Goal: Communication & Community: Connect with others

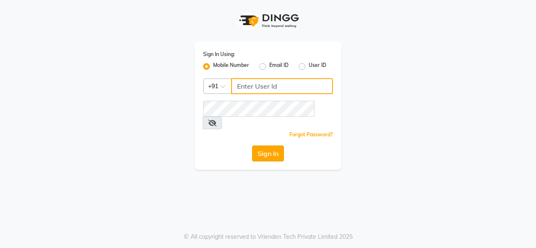
type input "9552753177"
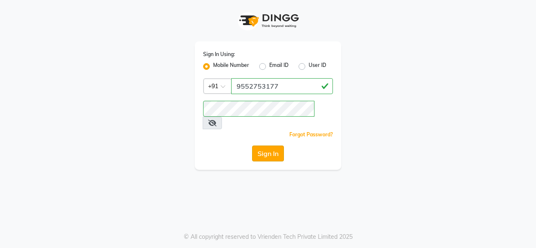
click at [263, 146] on button "Sign In" at bounding box center [268, 154] width 32 height 16
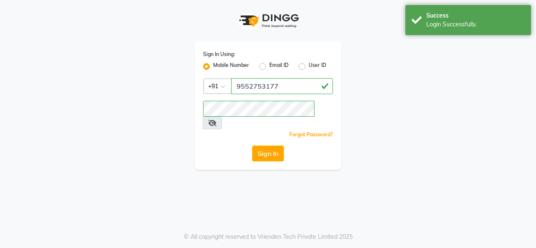
select select "service"
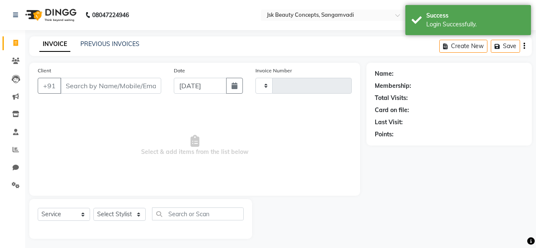
type input "0001"
select select "product"
select select "7670"
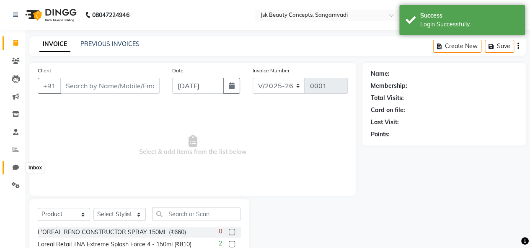
click at [13, 165] on icon at bounding box center [16, 168] width 6 height 6
select select "100"
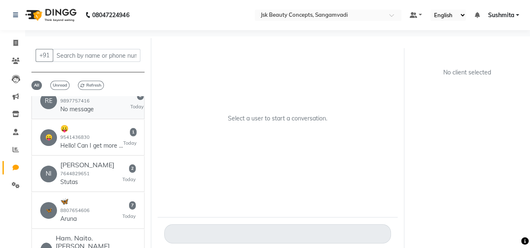
scroll to position [163, 0]
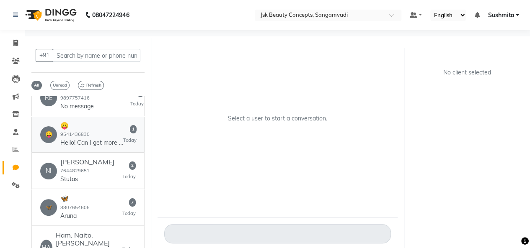
click at [84, 135] on small "9541436830" at bounding box center [74, 135] width 29 height 6
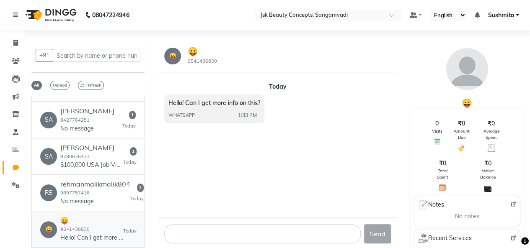
scroll to position [0, 0]
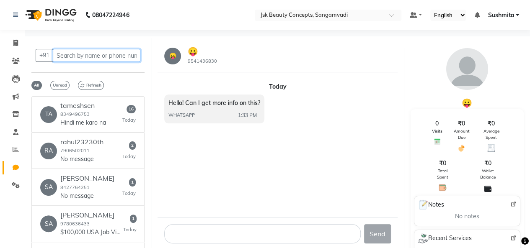
click at [75, 57] on input "text" at bounding box center [97, 55] width 88 height 13
paste input "8381987032"
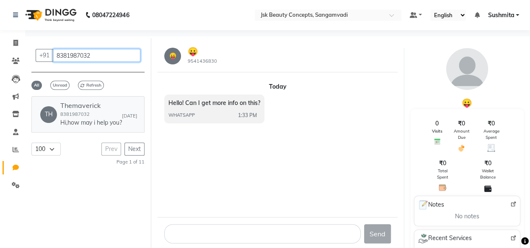
type input "8381987032"
click at [91, 105] on h6 "Themaverick" at bounding box center [91, 106] width 62 height 8
